Goal: Task Accomplishment & Management: Use online tool/utility

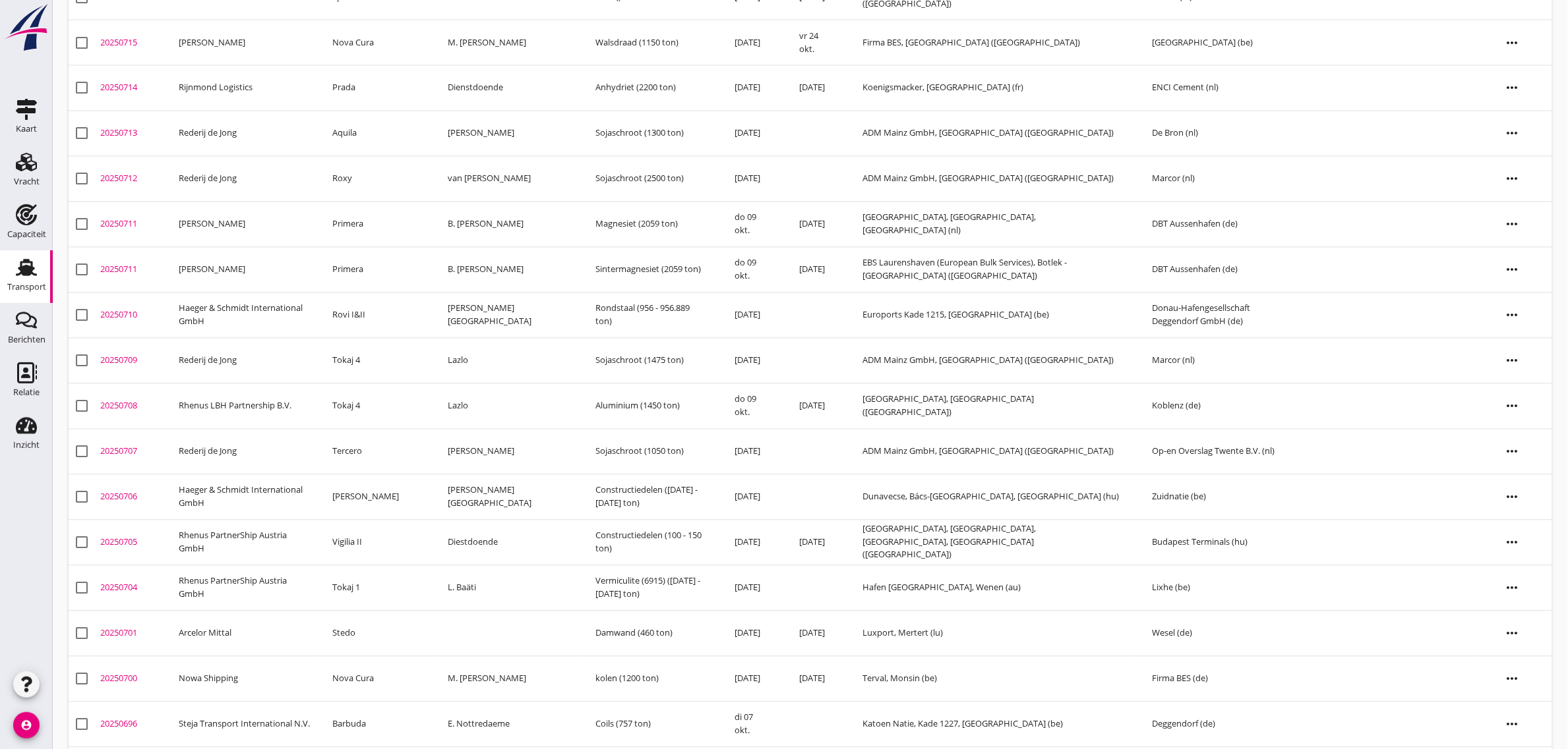
scroll to position [970, 0]
click at [381, 409] on td "Tokaj 4" at bounding box center [375, 407] width 115 height 45
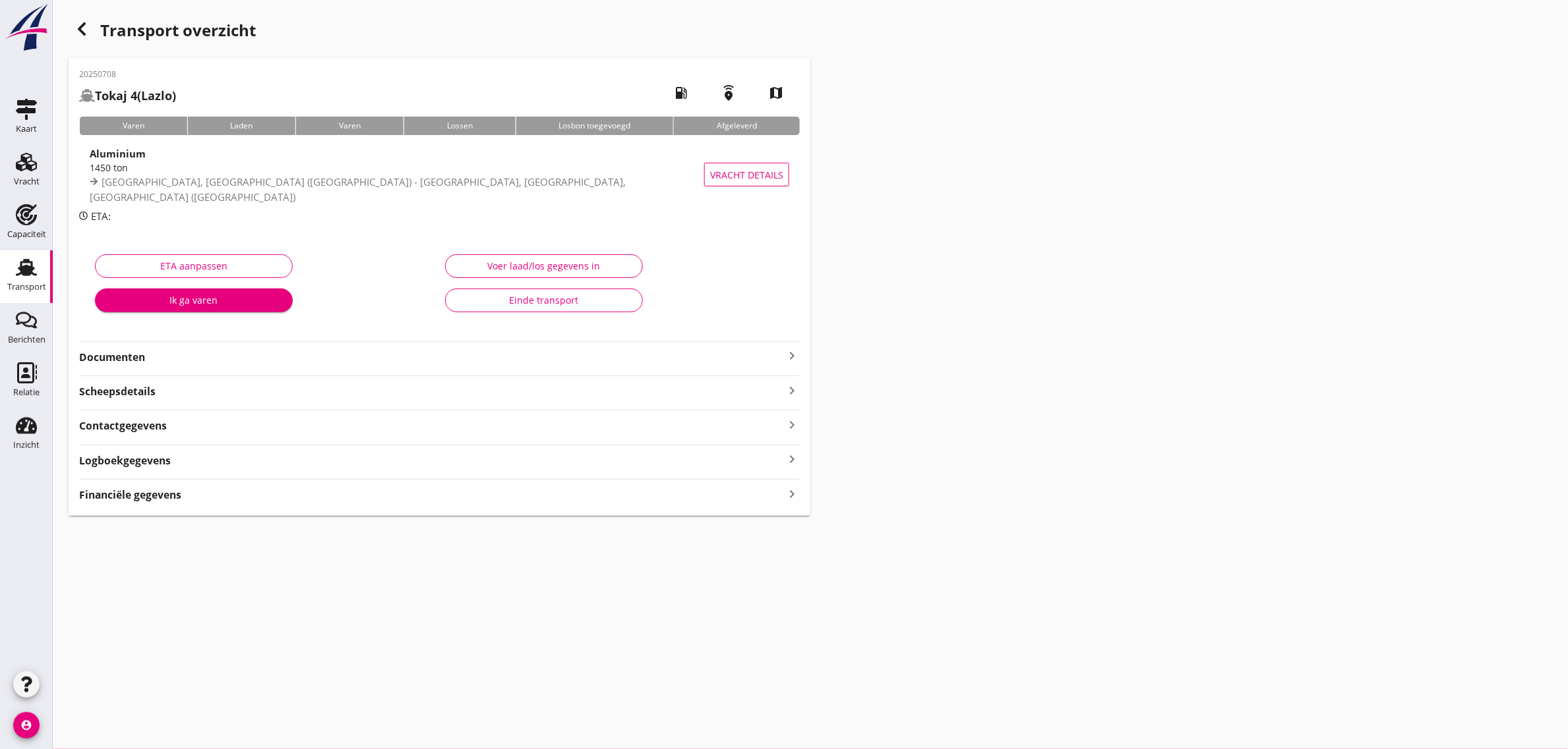
click at [485, 305] on div "Einde transport" at bounding box center [543, 300] width 176 height 14
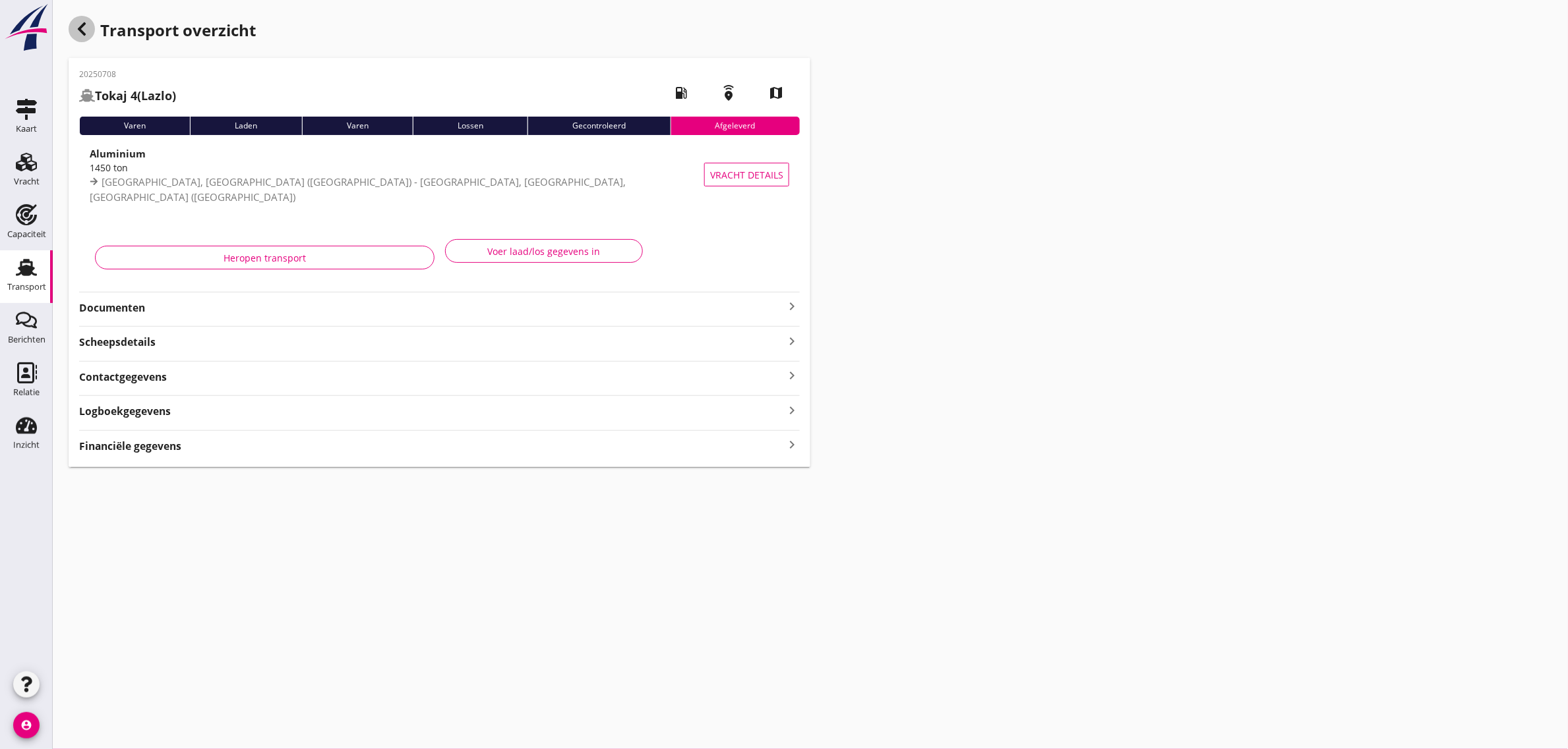
click at [77, 33] on icon "button" at bounding box center [82, 29] width 16 height 16
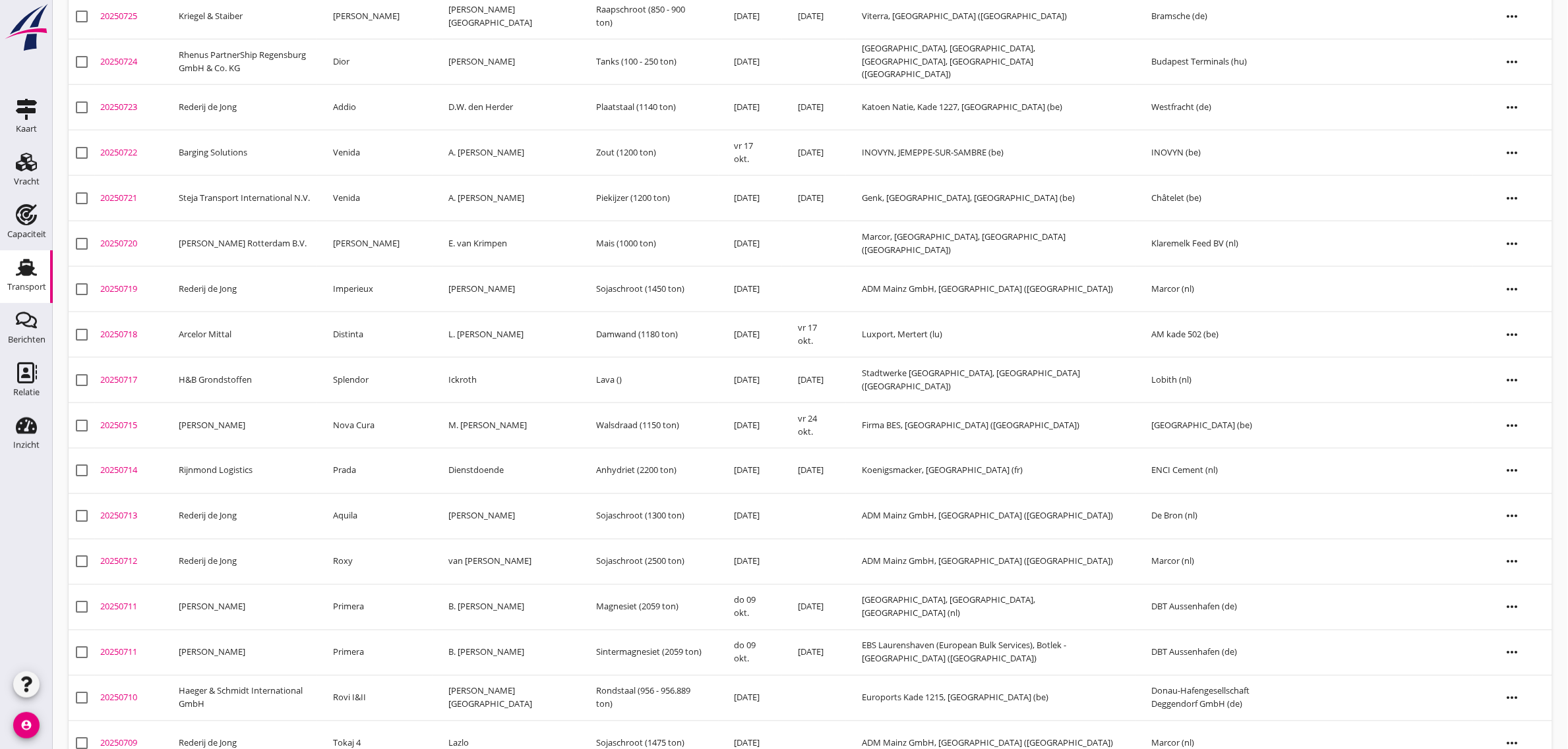
scroll to position [716, 0]
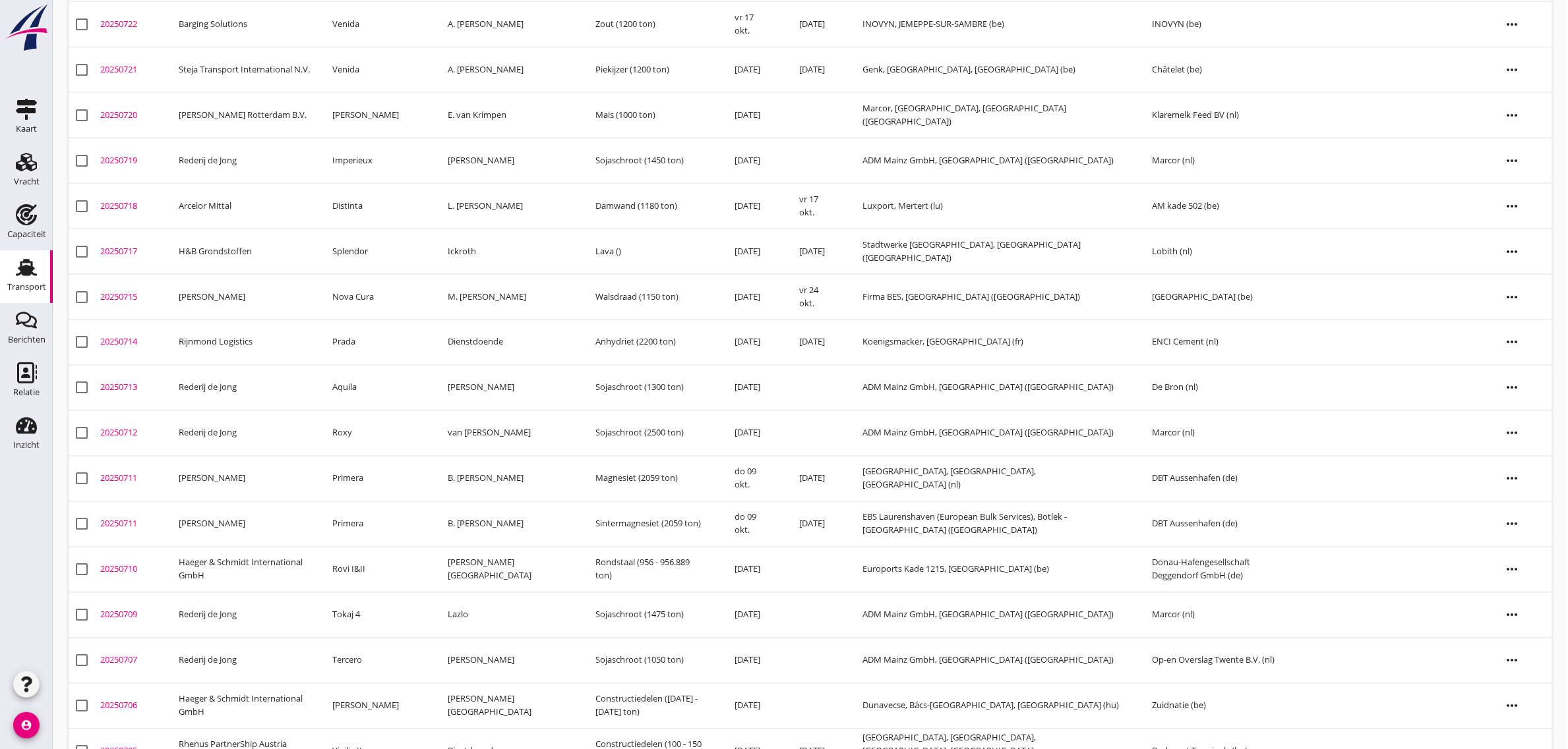
click at [1517, 524] on icon "more_horiz" at bounding box center [1512, 525] width 37 height 37
click at [1525, 725] on div "Vracht verwijderen" at bounding box center [1504, 726] width 94 height 16
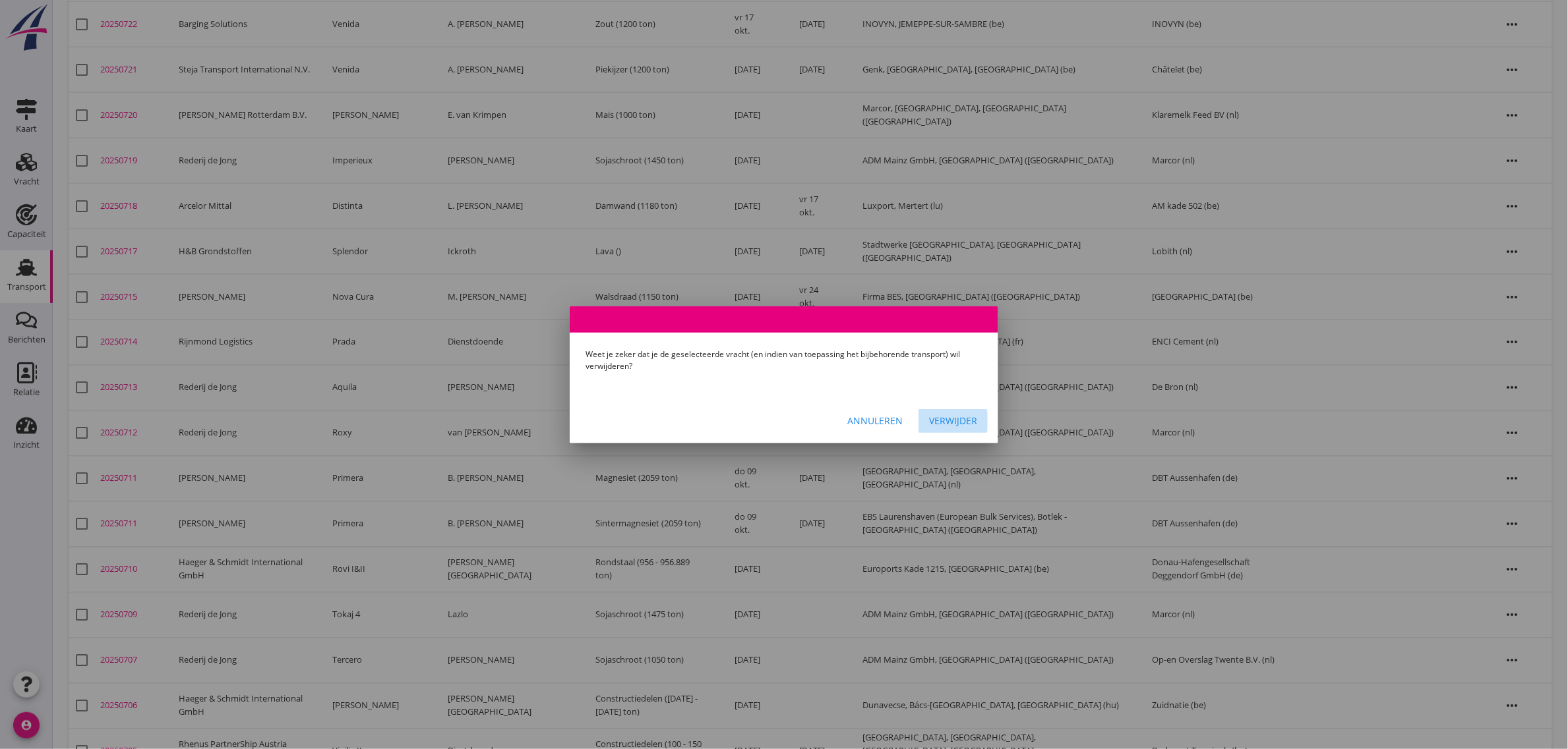
click at [964, 420] on div "Verwijder" at bounding box center [952, 421] width 48 height 14
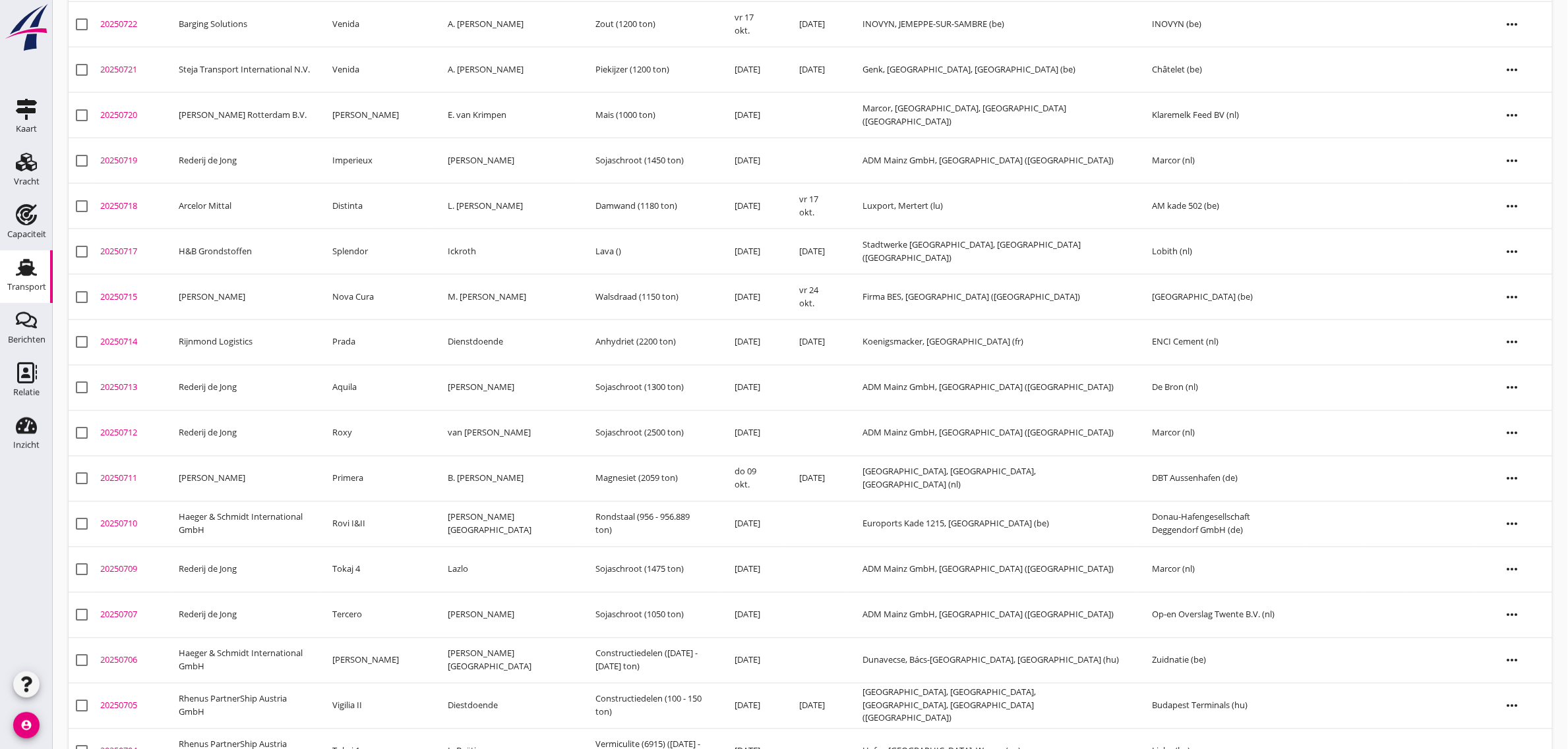
click at [389, 482] on td "Primera" at bounding box center [375, 478] width 115 height 45
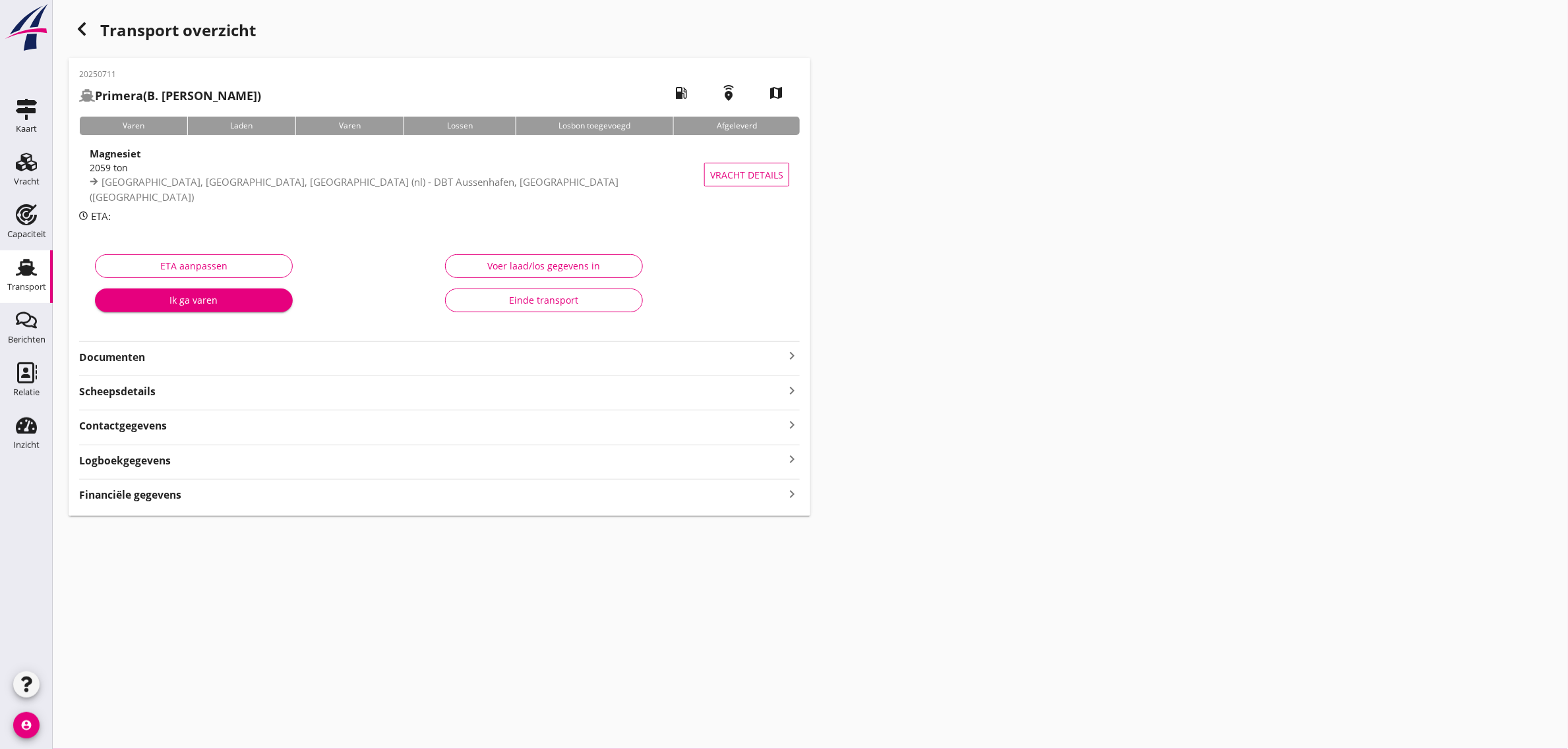
click at [494, 292] on button "Einde transport" at bounding box center [543, 300] width 197 height 24
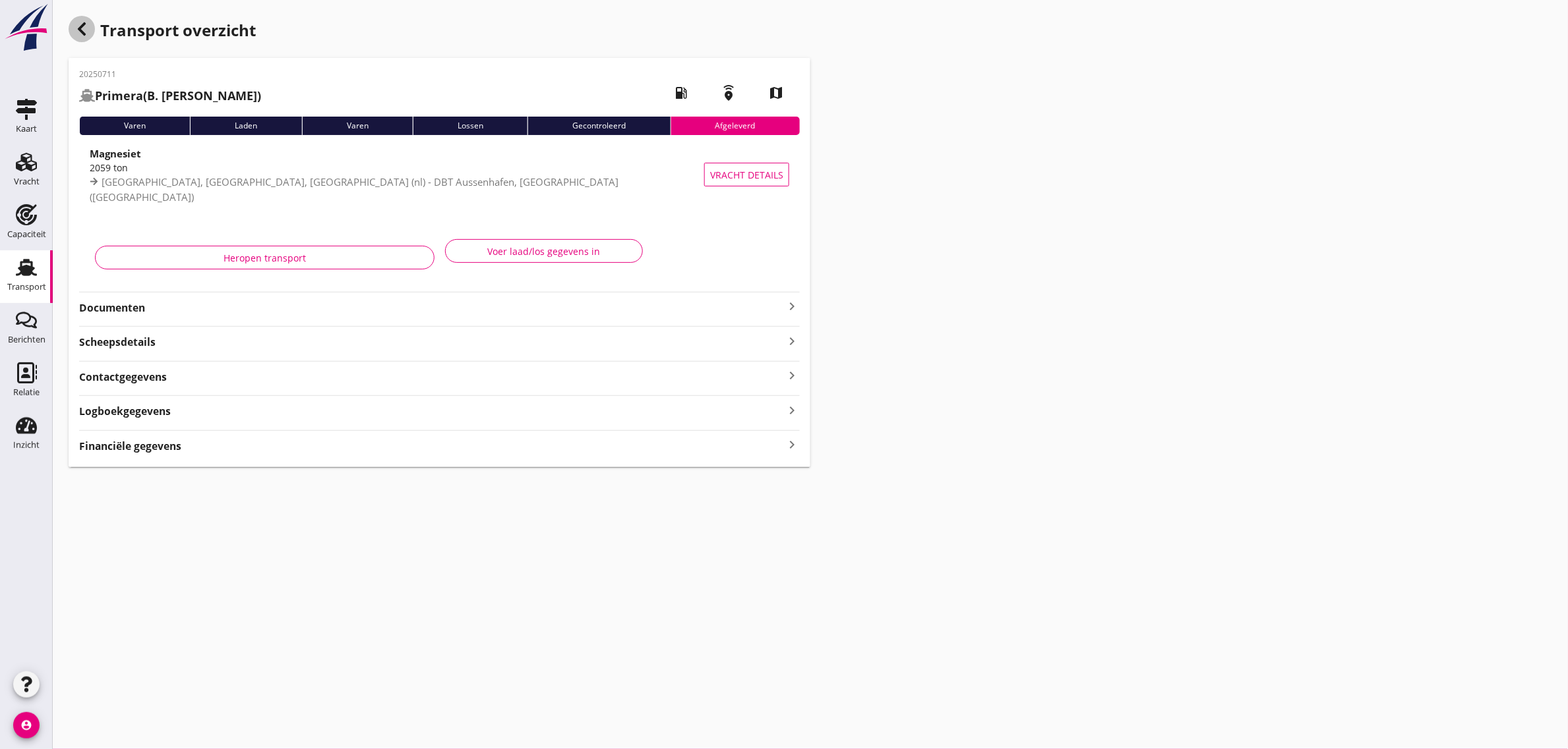
click at [79, 31] on use "button" at bounding box center [81, 29] width 8 height 13
